Goal: Communication & Community: Answer question/provide support

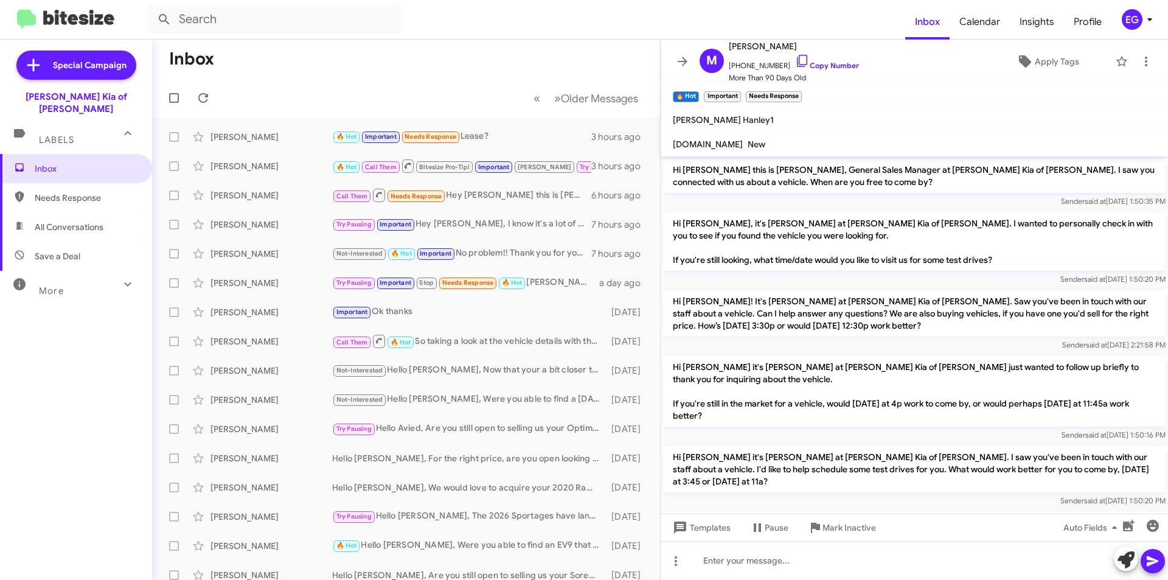
scroll to position [2512, 0]
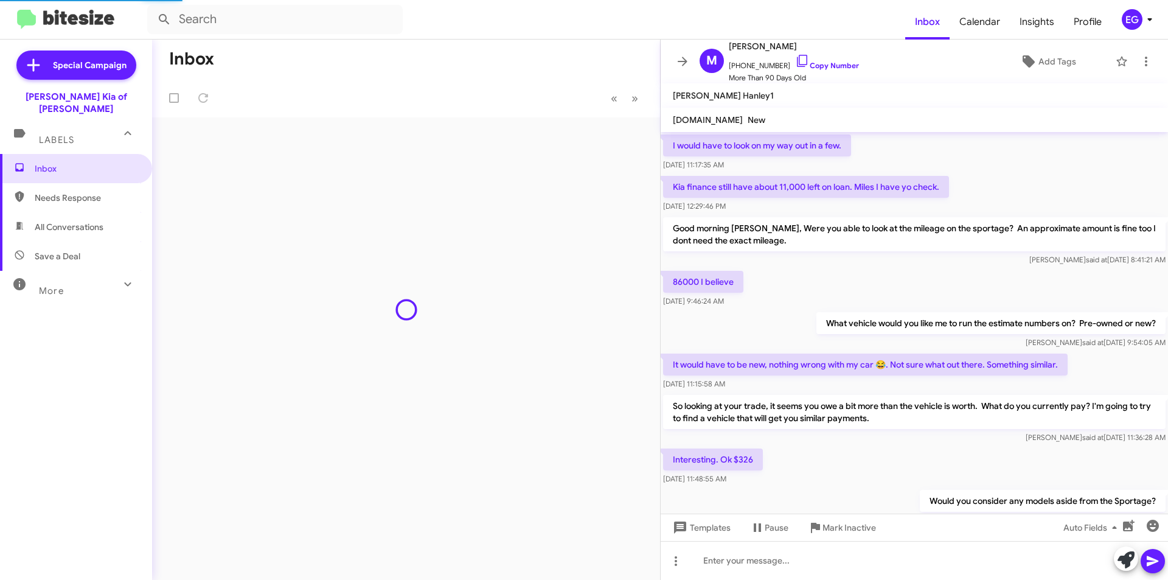
scroll to position [555, 0]
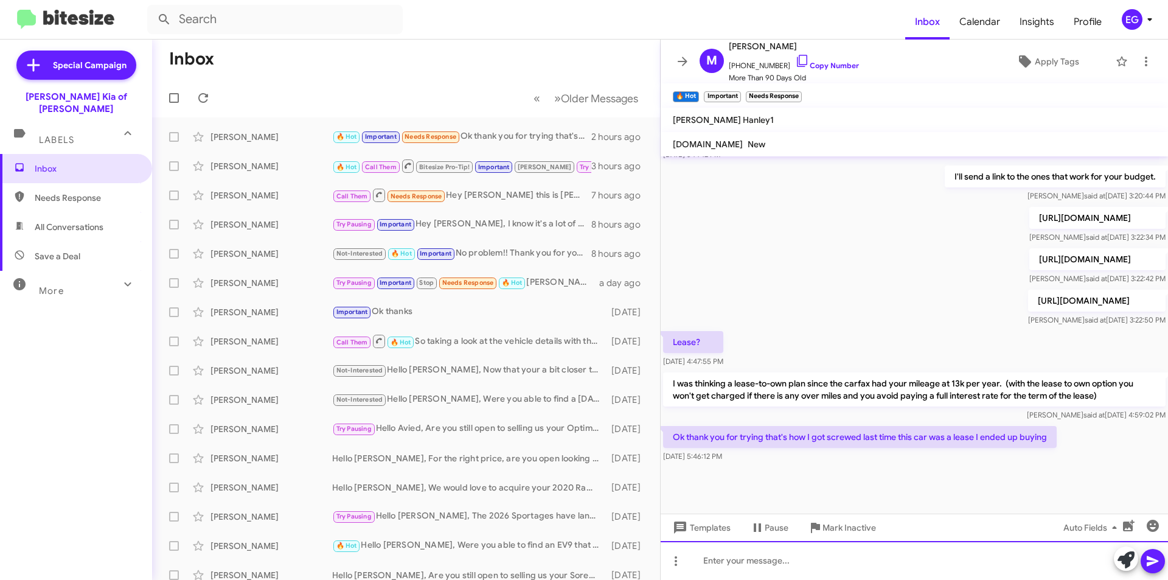
click at [732, 561] on div at bounding box center [914, 560] width 507 height 39
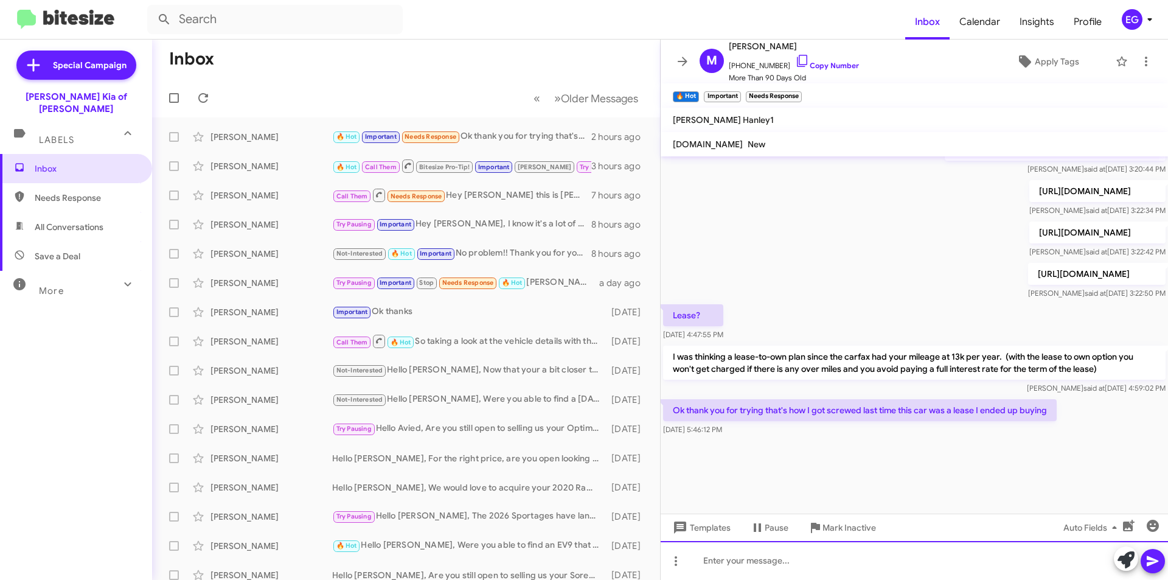
scroll to position [1602, 0]
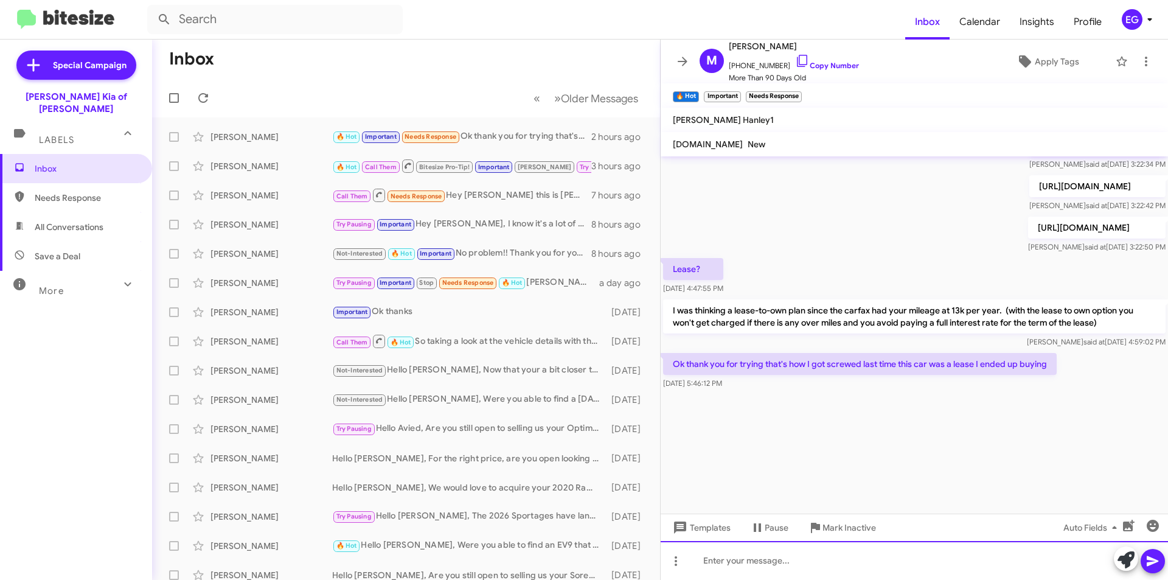
click at [727, 563] on div at bounding box center [914, 560] width 507 height 39
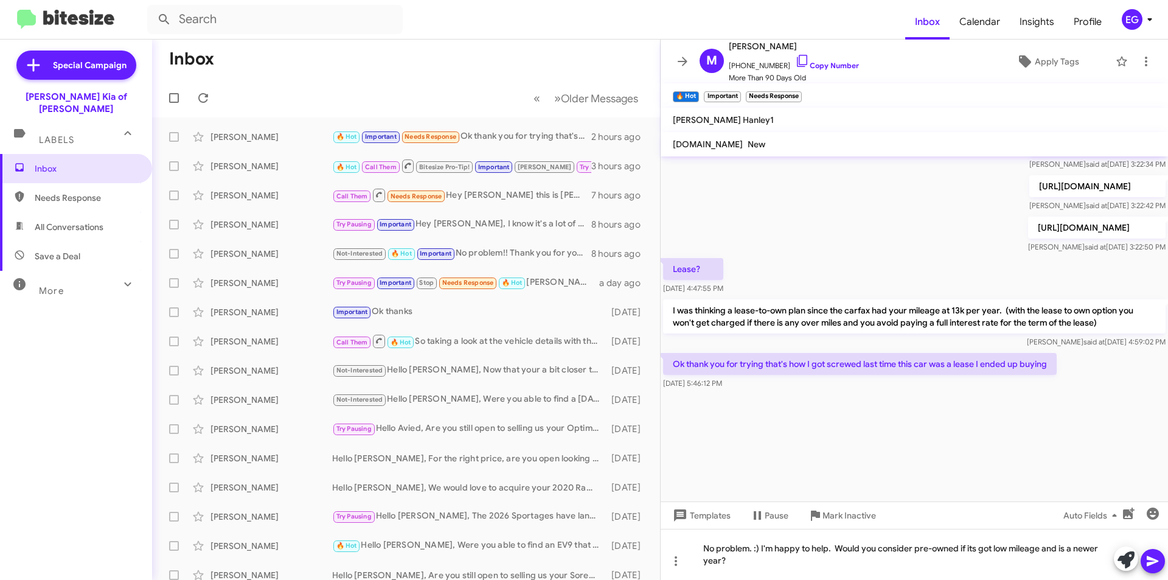
click at [1148, 557] on icon at bounding box center [1153, 561] width 12 height 10
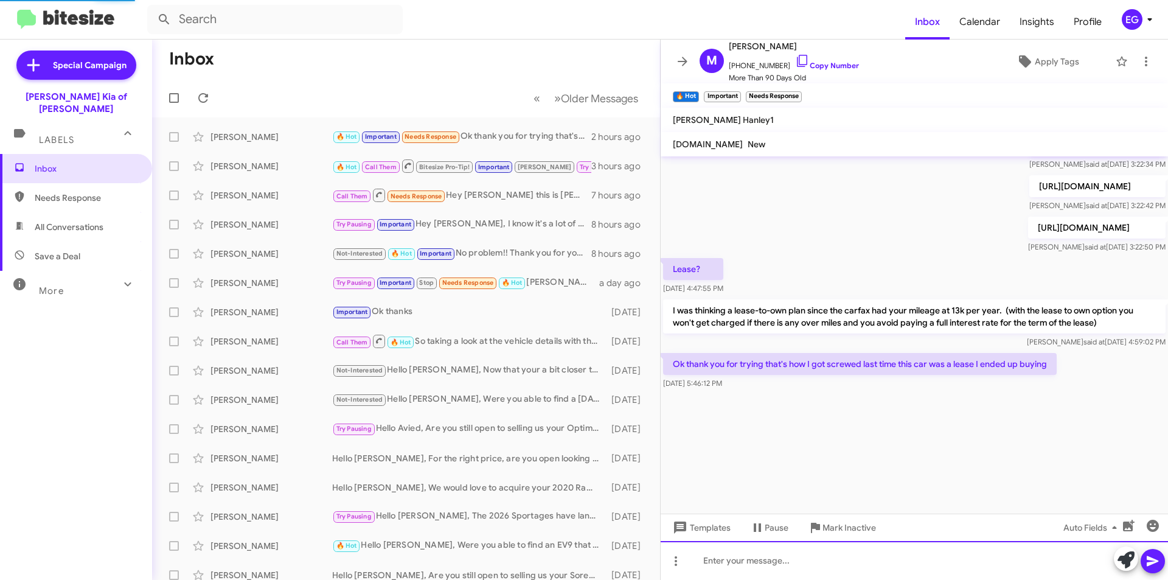
scroll to position [0, 0]
